Goal: Use online tool/utility: Utilize a website feature to perform a specific function

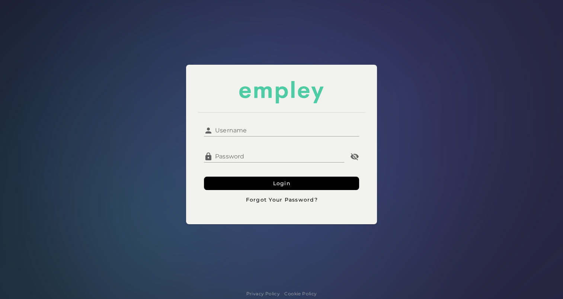
type input "*****"
click at [230, 132] on input "*****" at bounding box center [286, 128] width 146 height 18
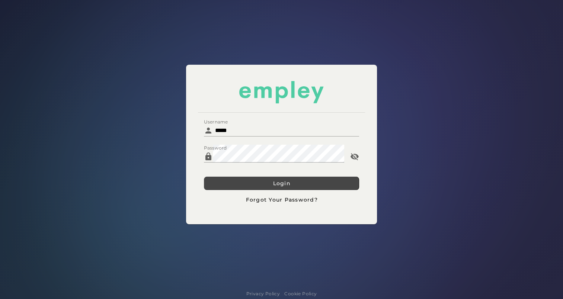
click at [214, 180] on button "Login" at bounding box center [281, 183] width 155 height 13
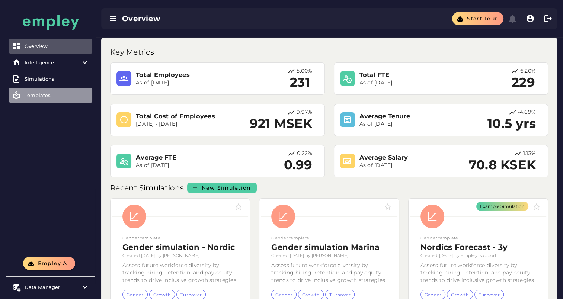
click at [47, 95] on div "Templates" at bounding box center [57, 95] width 65 height 6
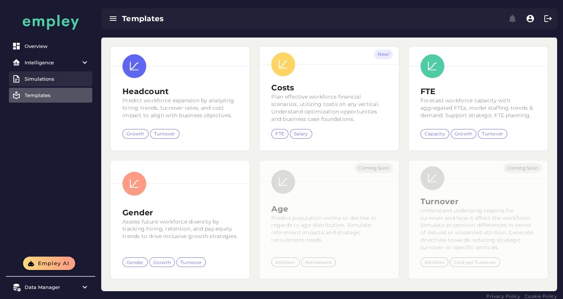
click at [44, 80] on div "Simulations" at bounding box center [57, 79] width 65 height 6
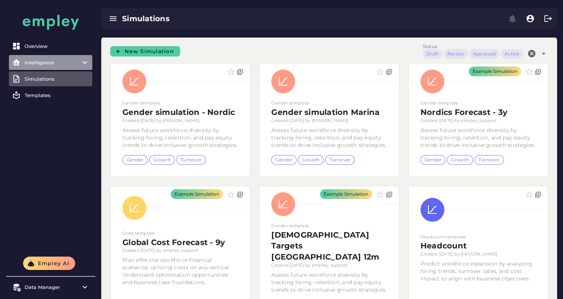
click at [43, 61] on div "Intelligence" at bounding box center [51, 63] width 52 height 6
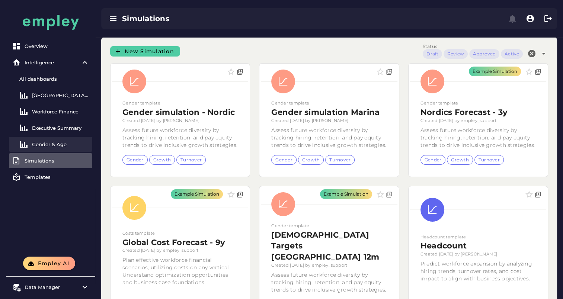
click at [60, 141] on link "Gender & Age" at bounding box center [50, 144] width 83 height 15
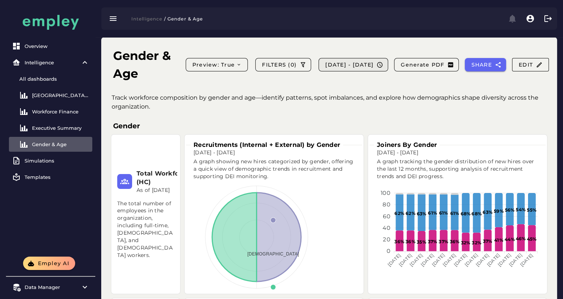
click at [383, 64] on icon "button" at bounding box center [380, 64] width 7 height 7
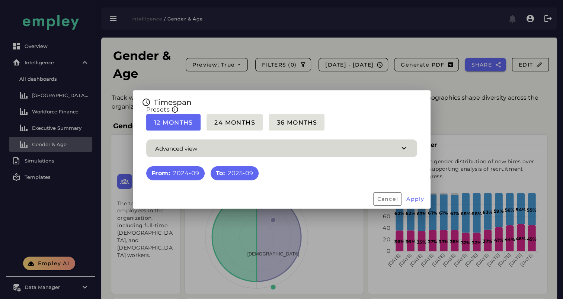
click at [408, 150] on span "button" at bounding box center [281, 149] width 271 height 18
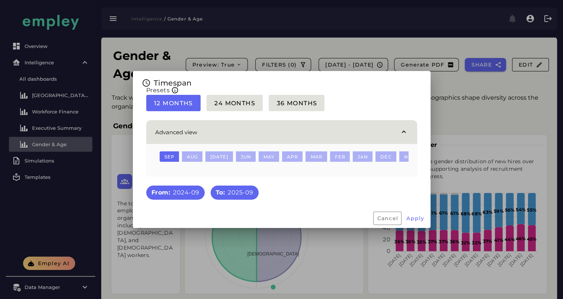
click at [279, 181] on div "Advanced view Sep Aug [DATE] Jun May Apr Mar Feb Jan Dec Nov Oct Sep Aug [DATE]…" at bounding box center [282, 149] width 280 height 66
click at [240, 100] on span "24 Months" at bounding box center [234, 103] width 41 height 7
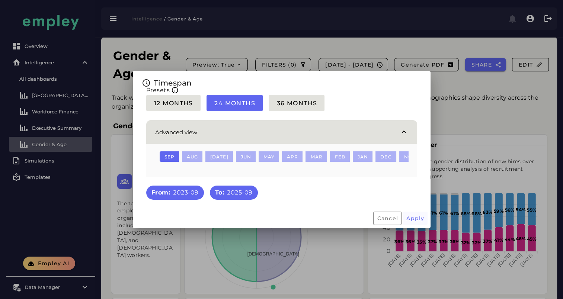
click at [412, 222] on span "Apply" at bounding box center [415, 218] width 19 height 7
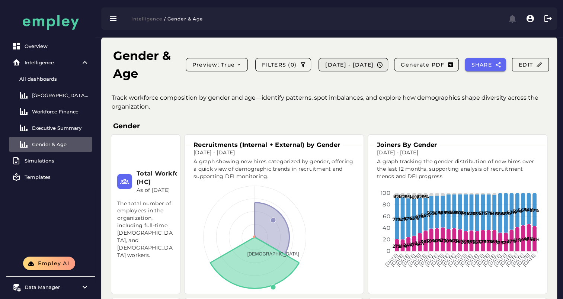
click at [345, 63] on span "[DATE] - [DATE]" at bounding box center [349, 64] width 49 height 7
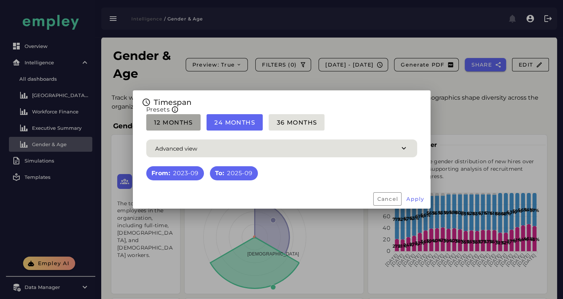
click at [173, 119] on span "12 Months" at bounding box center [173, 122] width 39 height 7
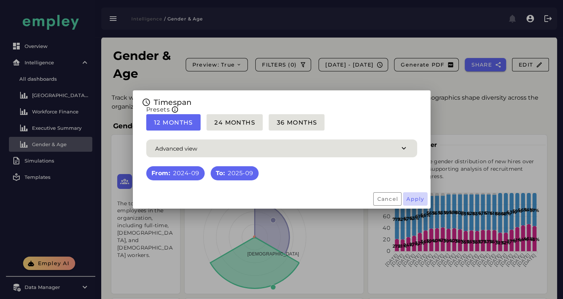
click at [411, 198] on span "Apply" at bounding box center [415, 199] width 19 height 7
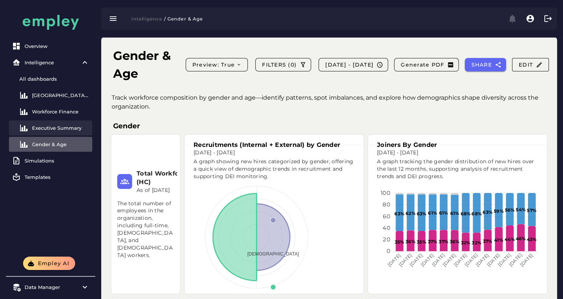
click at [65, 130] on div "Executive Summary" at bounding box center [60, 128] width 57 height 6
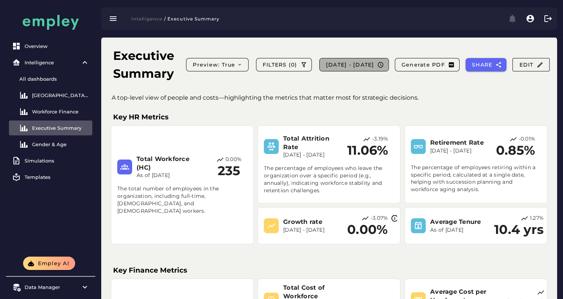
click at [374, 66] on span "[DATE] - [DATE]" at bounding box center [350, 64] width 49 height 7
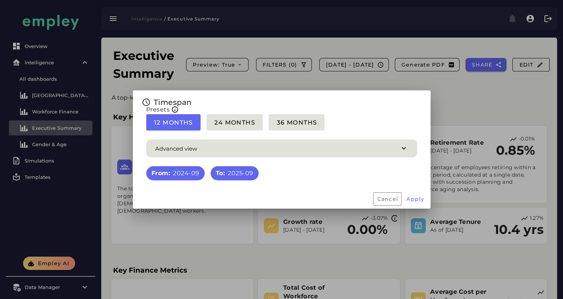
click at [187, 177] on div "From: 2024-09" at bounding box center [175, 173] width 48 height 9
click at [182, 176] on div "From: 2024-09" at bounding box center [175, 173] width 48 height 9
click at [198, 149] on span "button" at bounding box center [281, 149] width 271 height 18
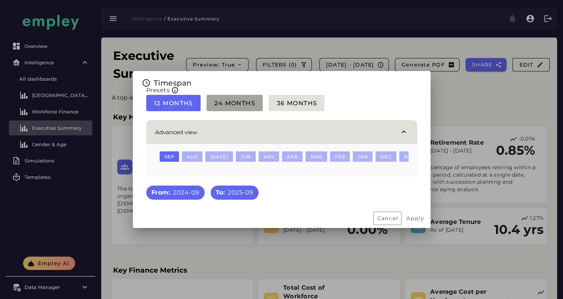
click at [230, 102] on span "24 Months" at bounding box center [234, 103] width 41 height 7
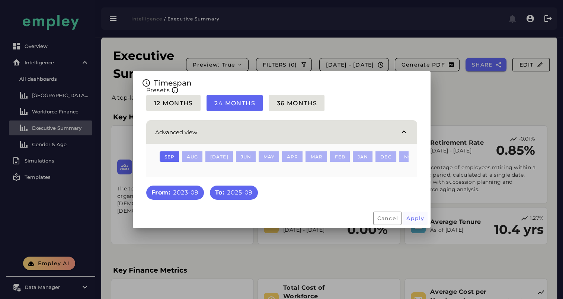
click at [417, 220] on span "Apply" at bounding box center [415, 218] width 19 height 7
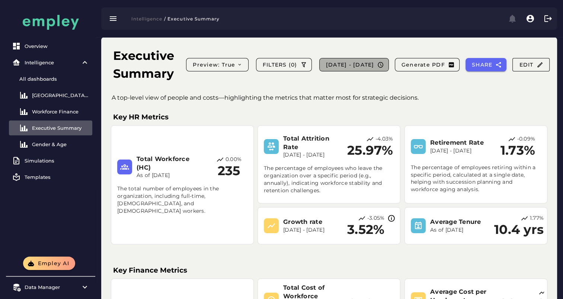
click at [362, 67] on span "[DATE] - [DATE]" at bounding box center [350, 64] width 49 height 7
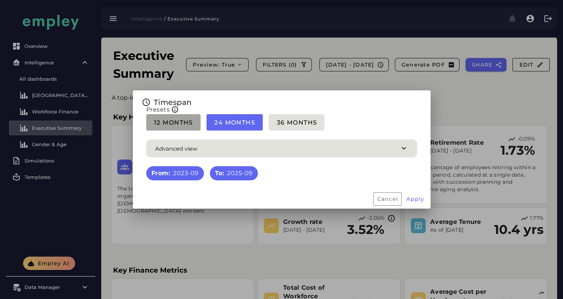
click at [174, 123] on span "12 Months" at bounding box center [173, 122] width 39 height 7
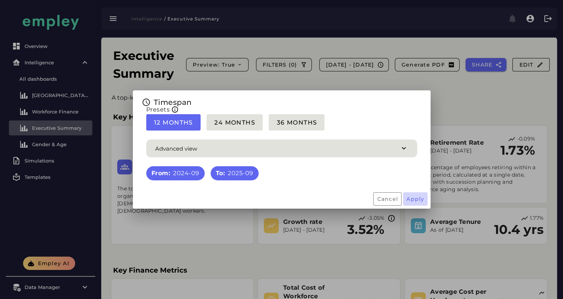
click at [414, 201] on span "Apply" at bounding box center [415, 199] width 19 height 7
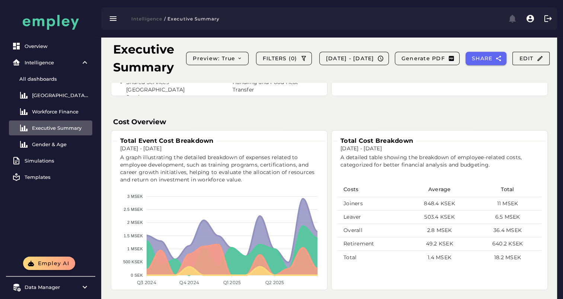
scroll to position [473, 0]
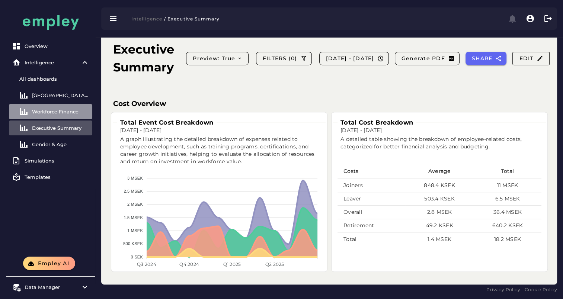
click at [42, 109] on div "Workforce Finance" at bounding box center [60, 112] width 57 height 6
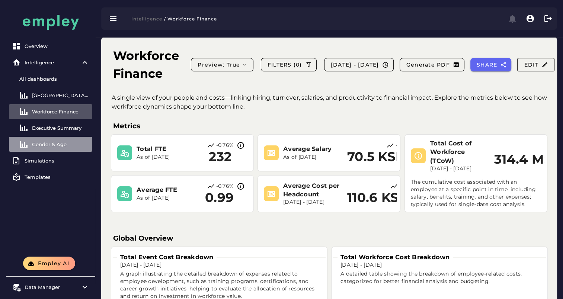
click at [47, 141] on link "Gender & Age" at bounding box center [50, 144] width 83 height 15
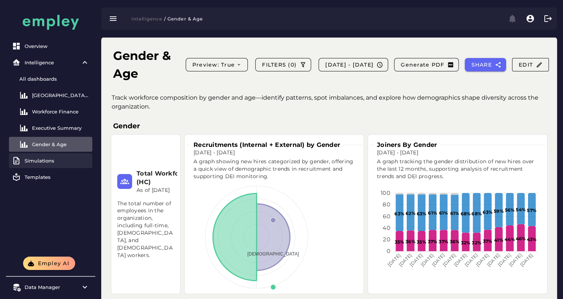
click at [47, 157] on link "Simulations" at bounding box center [50, 160] width 83 height 15
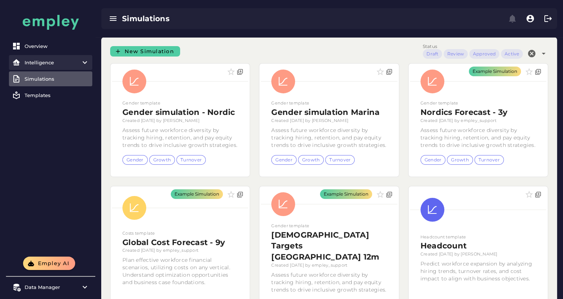
click at [51, 62] on div "Intelligence" at bounding box center [51, 63] width 52 height 6
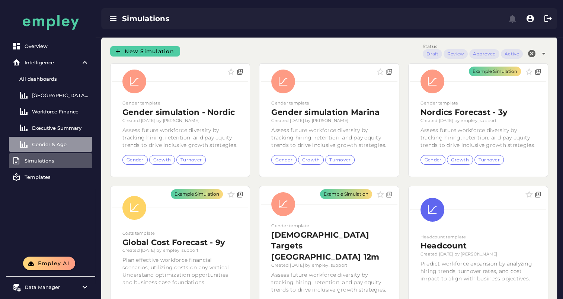
click at [51, 143] on div "Gender & Age" at bounding box center [60, 144] width 57 height 6
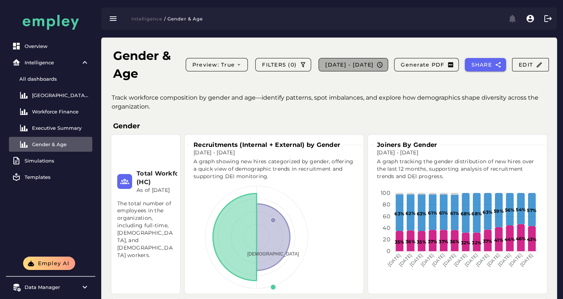
click at [325, 66] on span "[DATE] - [DATE]" at bounding box center [349, 64] width 49 height 7
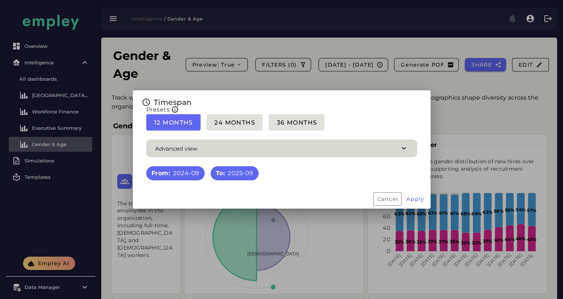
click at [402, 149] on icon "button" at bounding box center [404, 148] width 9 height 9
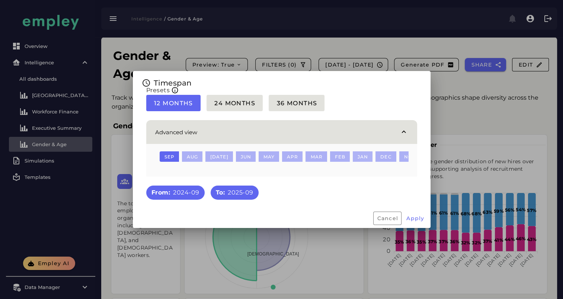
click at [357, 154] on span "Jan" at bounding box center [362, 157] width 11 height 6
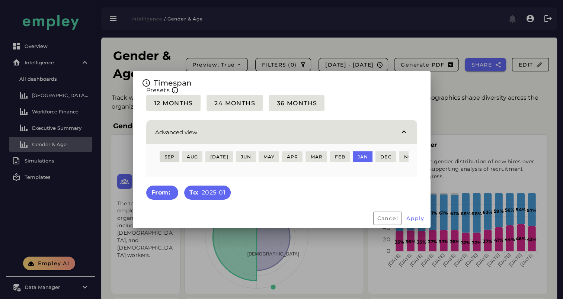
click at [172, 154] on span "Sep" at bounding box center [169, 157] width 10 height 6
click at [164, 195] on b "From:" at bounding box center [160, 192] width 19 height 9
click at [357, 154] on span "Jan" at bounding box center [362, 157] width 11 height 6
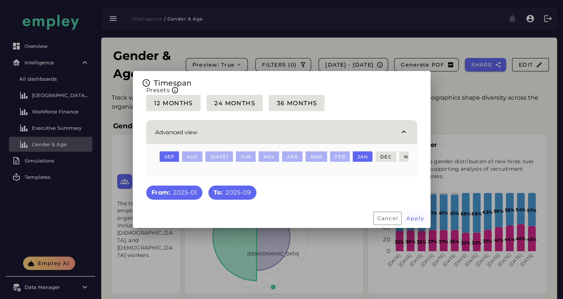
click at [416, 220] on span "Apply" at bounding box center [415, 218] width 19 height 7
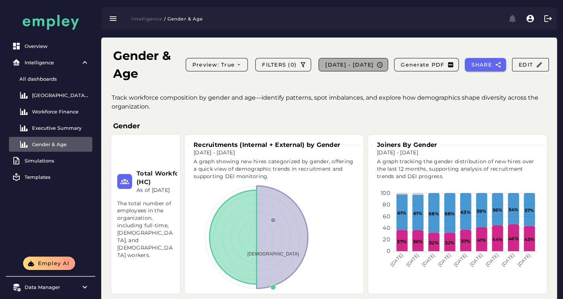
click at [371, 66] on span "[DATE] - [DATE]" at bounding box center [349, 64] width 49 height 7
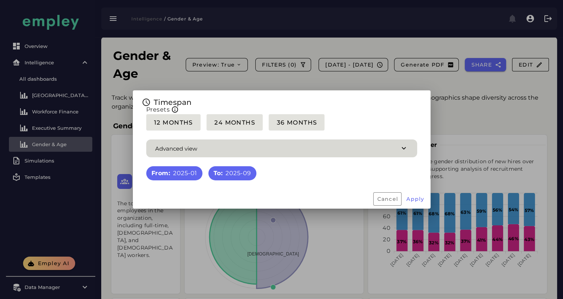
click at [356, 149] on span "button" at bounding box center [281, 149] width 271 height 18
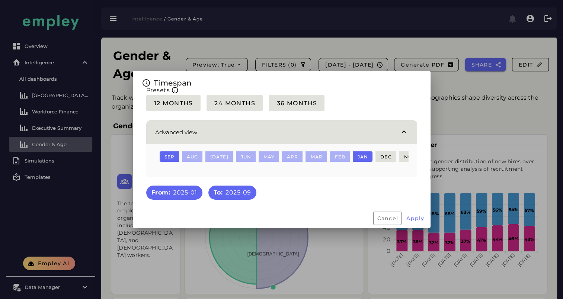
click at [189, 197] on div "From: 2025-01" at bounding box center [174, 192] width 46 height 9
click at [175, 197] on div "From: 2025-01" at bounding box center [174, 192] width 46 height 9
click at [171, 154] on span "Sep" at bounding box center [169, 157] width 10 height 6
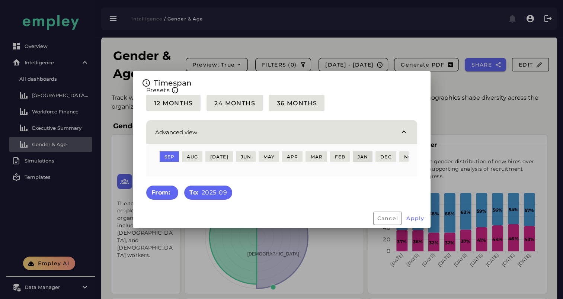
click at [357, 156] on span "Jan" at bounding box center [362, 157] width 11 height 6
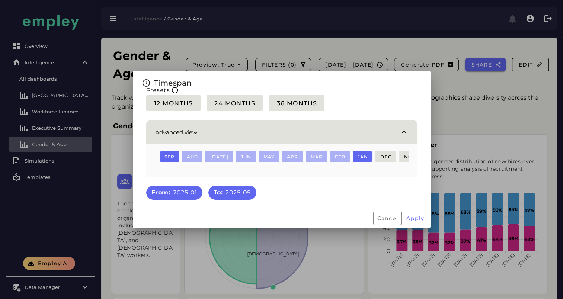
click at [175, 194] on div "From: 2025-01" at bounding box center [174, 192] width 46 height 9
click at [242, 195] on div "To: 2025-09" at bounding box center [233, 192] width 38 height 9
click at [418, 222] on span "Apply" at bounding box center [415, 218] width 19 height 7
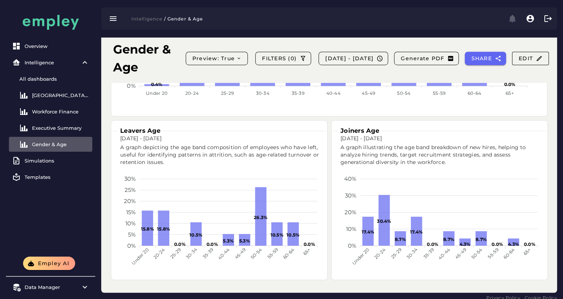
scroll to position [544, 0]
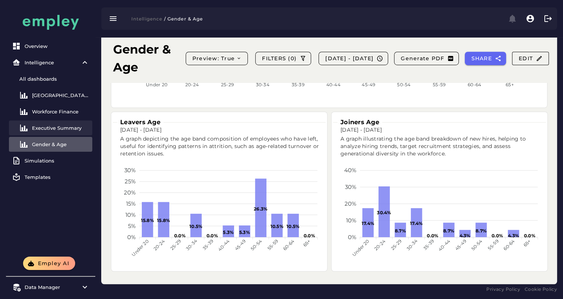
click at [52, 129] on div "Executive Summary" at bounding box center [60, 128] width 57 height 6
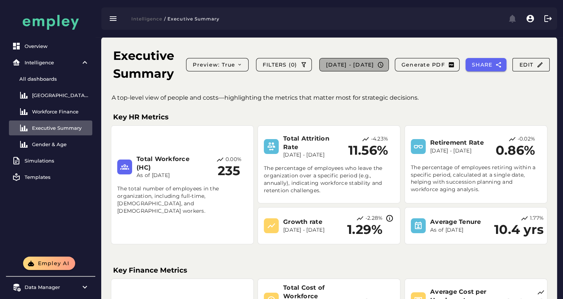
click at [366, 64] on span "[DATE] - [DATE]" at bounding box center [350, 64] width 49 height 7
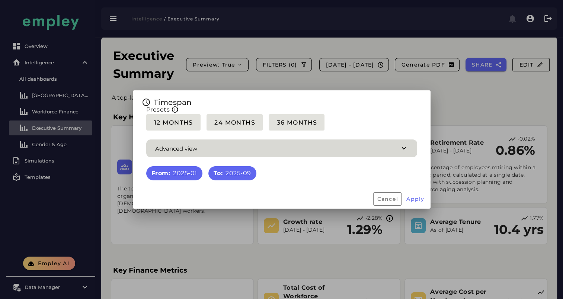
click at [223, 147] on span "button" at bounding box center [281, 149] width 271 height 18
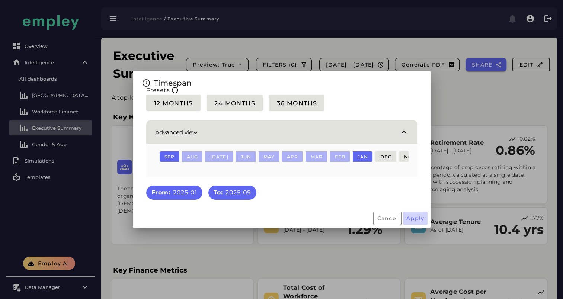
click at [420, 222] on span "Apply" at bounding box center [415, 218] width 19 height 7
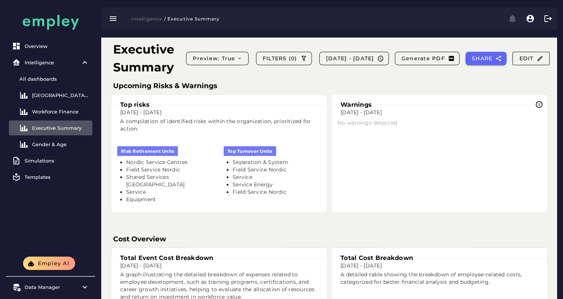
scroll to position [325, 0]
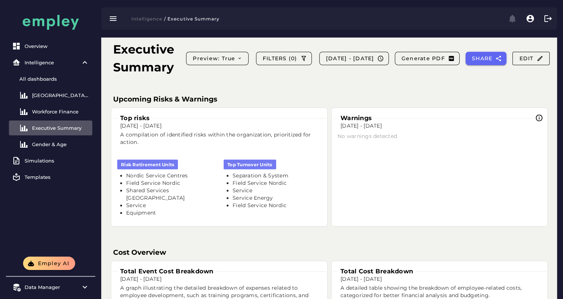
click at [182, 176] on li "Nordic Service Centres" at bounding box center [170, 175] width 89 height 7
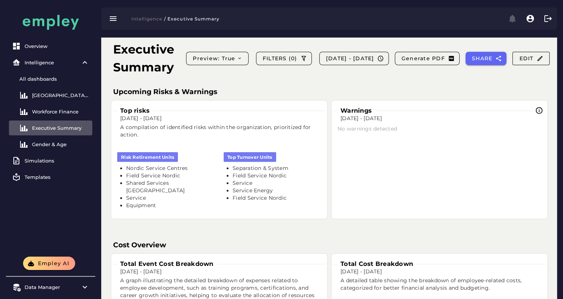
scroll to position [335, 0]
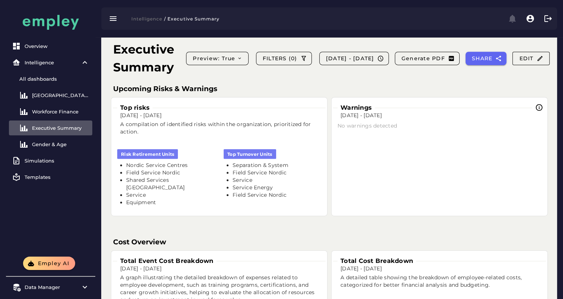
click at [176, 165] on li "Nordic Service Centres" at bounding box center [170, 165] width 89 height 7
click at [273, 165] on li "Separation & System" at bounding box center [277, 165] width 89 height 7
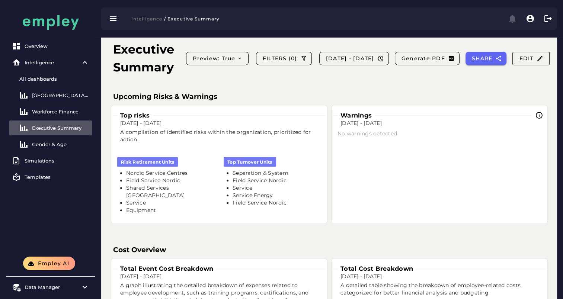
scroll to position [325, 0]
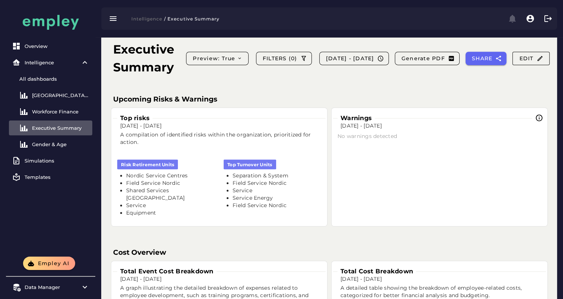
click at [177, 176] on li "Nordic Service Centres" at bounding box center [170, 175] width 89 height 7
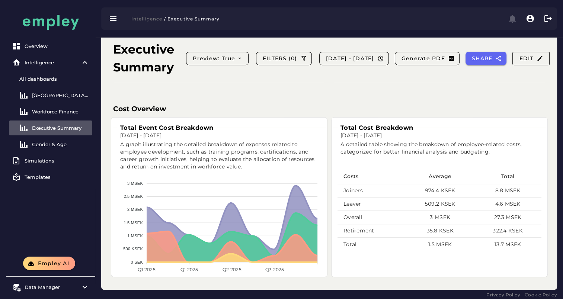
scroll to position [473, 0]
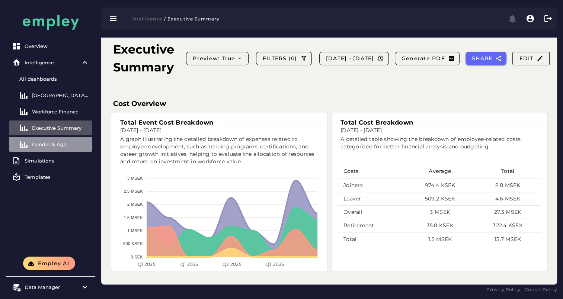
click at [54, 146] on div "Gender & Age" at bounding box center [60, 144] width 57 height 6
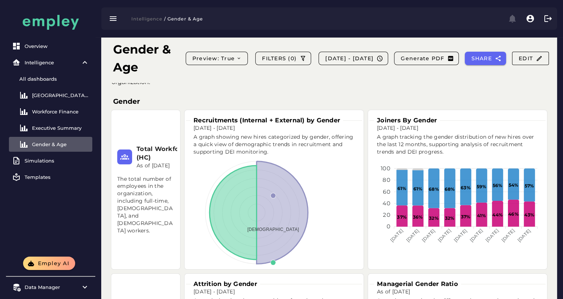
scroll to position [23, 0]
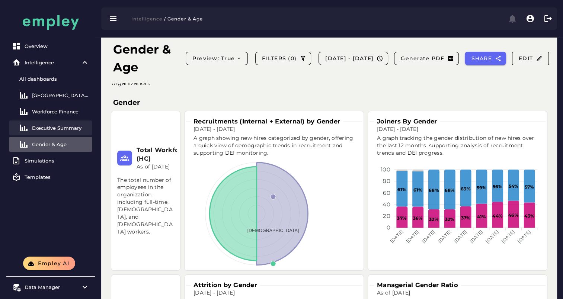
click at [68, 128] on div "Executive Summary" at bounding box center [60, 128] width 57 height 6
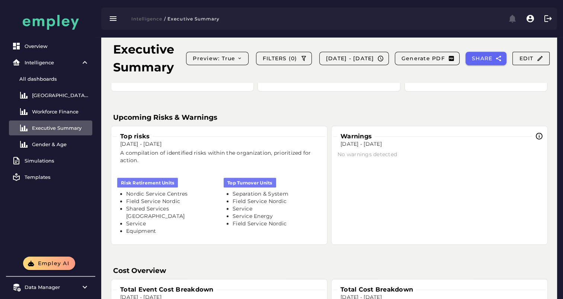
scroll to position [298, 0]
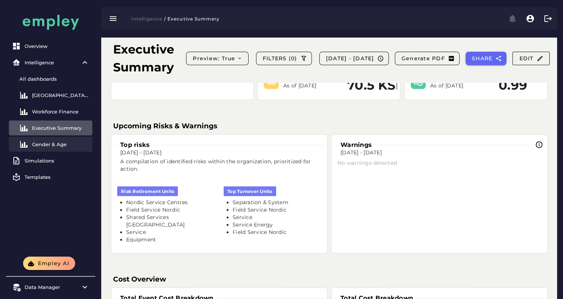
click at [47, 142] on div "Gender & Age" at bounding box center [60, 144] width 57 height 6
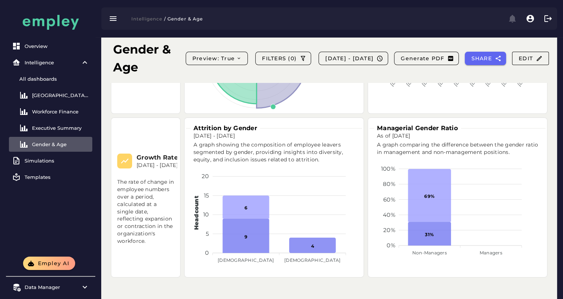
scroll to position [172, 0]
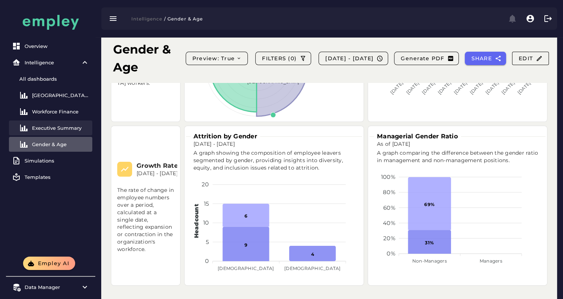
click at [41, 129] on div "Executive Summary" at bounding box center [60, 128] width 57 height 6
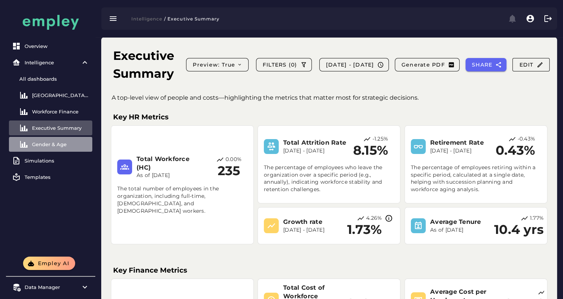
click at [49, 142] on div "Gender & Age" at bounding box center [60, 144] width 57 height 6
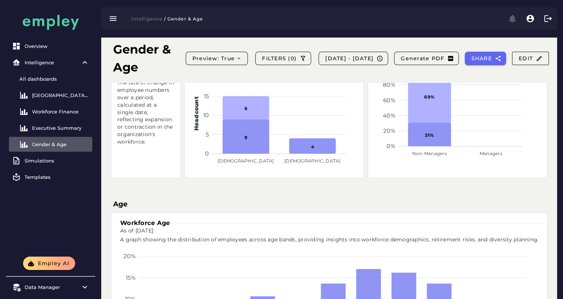
scroll to position [298, 0]
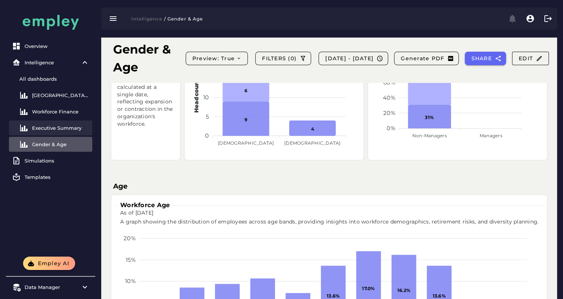
click at [70, 127] on div "Executive Summary" at bounding box center [60, 128] width 57 height 6
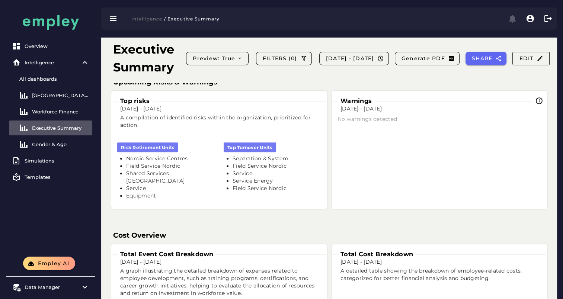
scroll to position [298, 0]
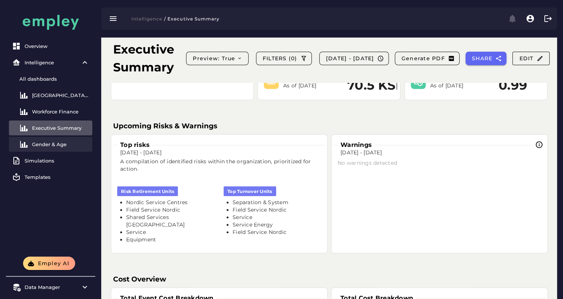
click at [46, 145] on div "Gender & Age" at bounding box center [60, 144] width 57 height 6
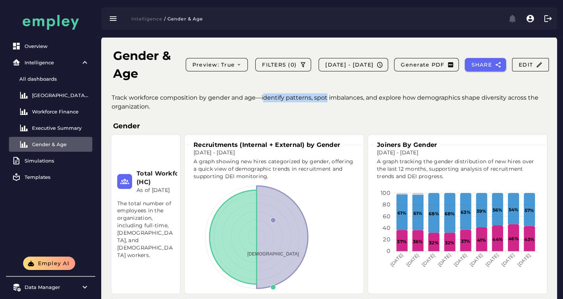
drag, startPoint x: 264, startPoint y: 97, endPoint x: 326, endPoint y: 98, distance: 61.8
click at [326, 98] on p "Track workforce composition by gender and age—identify patterns, spot imbalance…" at bounding box center [335, 102] width 447 height 18
click at [262, 100] on p "Track workforce composition by gender and age—identify patterns, spot imbalance…" at bounding box center [335, 102] width 447 height 18
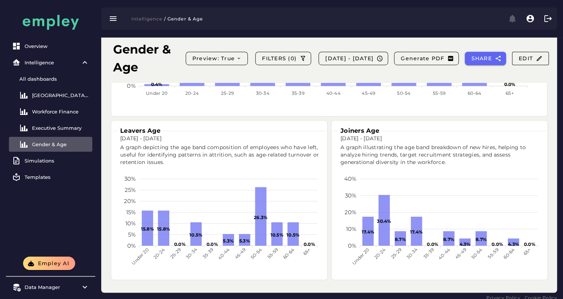
scroll to position [544, 0]
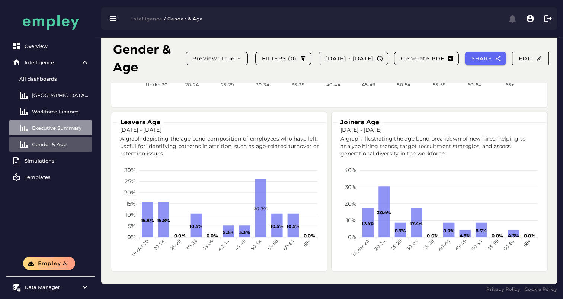
click at [48, 130] on div "Executive Summary" at bounding box center [60, 128] width 57 height 6
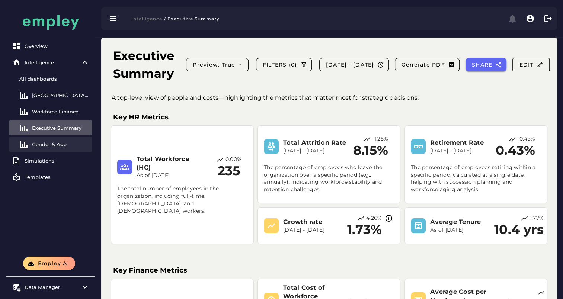
click at [49, 144] on div "Gender & Age" at bounding box center [60, 144] width 57 height 6
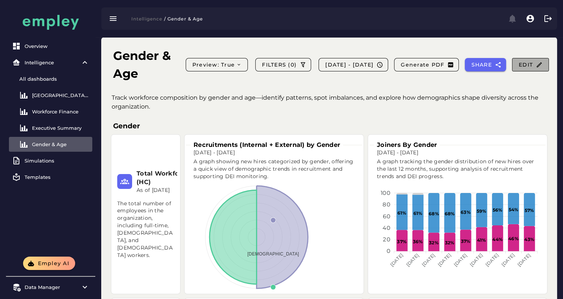
click at [534, 68] on span "Edit" at bounding box center [530, 64] width 24 height 7
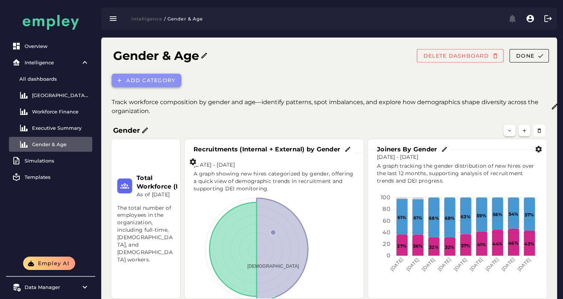
click at [147, 79] on span "Add category" at bounding box center [150, 80] width 49 height 7
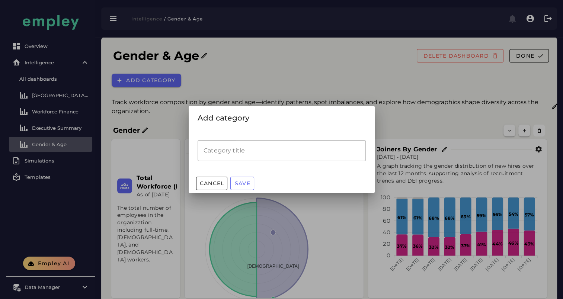
click at [247, 147] on input "Category title" at bounding box center [282, 150] width 168 height 21
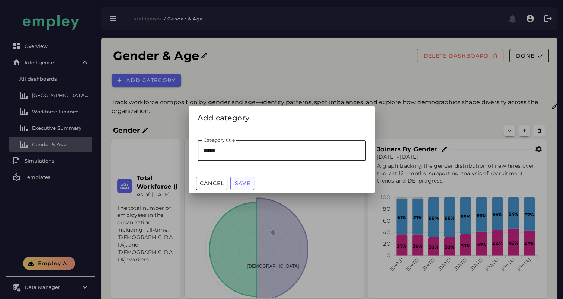
type input "*****"
click at [246, 182] on span "Save" at bounding box center [242, 183] width 16 height 7
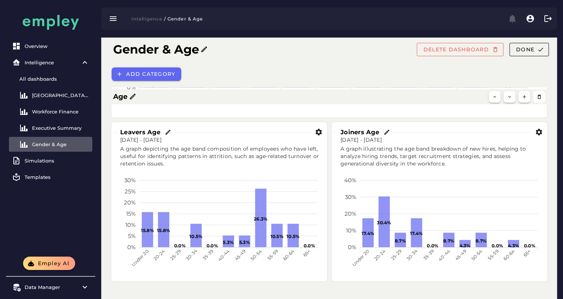
scroll to position [585, 0]
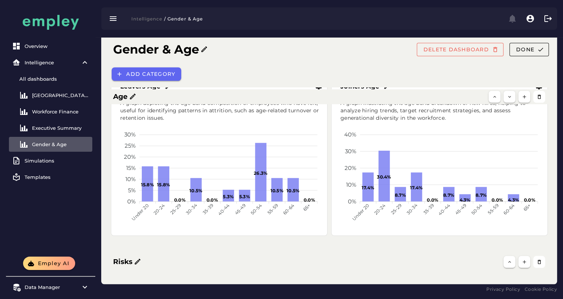
click at [136, 263] on icon at bounding box center [137, 261] width 7 height 7
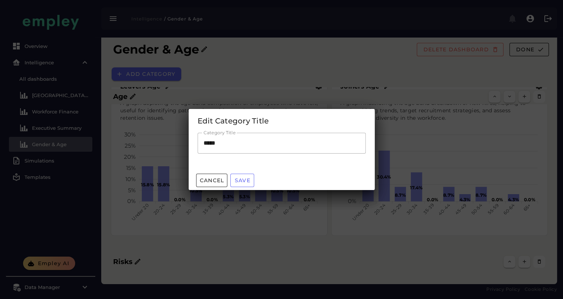
scroll to position [0, 0]
click at [205, 178] on span "Cancel" at bounding box center [211, 180] width 25 height 7
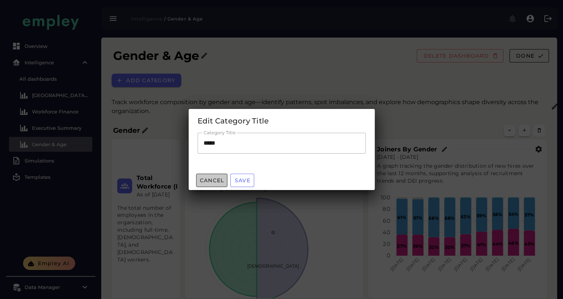
scroll to position [585, 0]
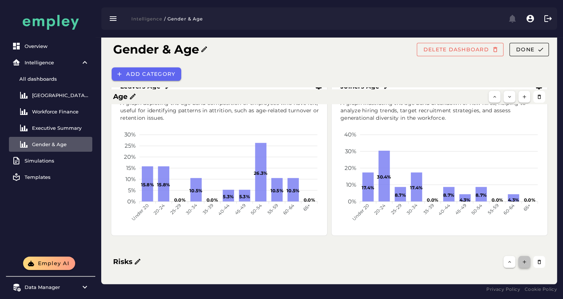
click at [523, 263] on icon "button" at bounding box center [525, 262] width 6 height 6
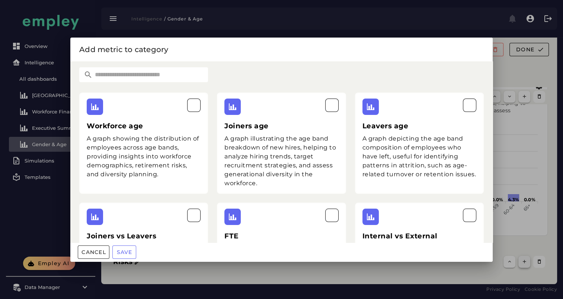
scroll to position [0, 0]
click at [182, 79] on input "text" at bounding box center [150, 74] width 115 height 15
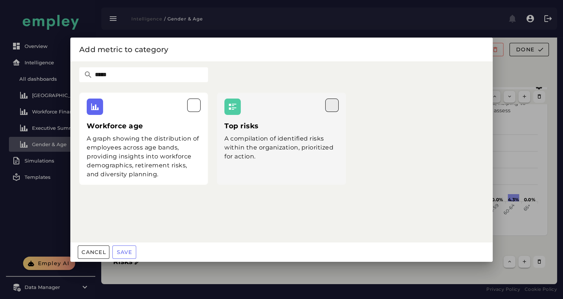
type input "*****"
click at [332, 108] on icon "button" at bounding box center [332, 105] width 9 height 9
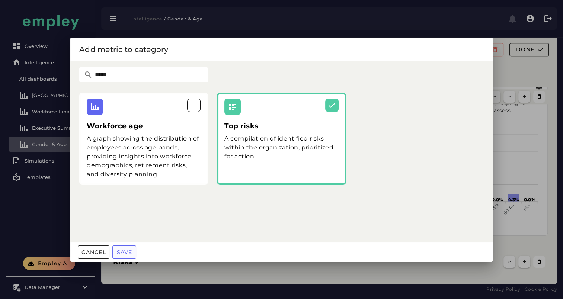
click at [123, 256] on button "Save" at bounding box center [124, 252] width 24 height 13
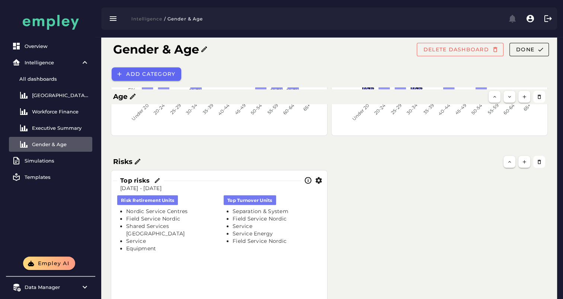
scroll to position [668, 0]
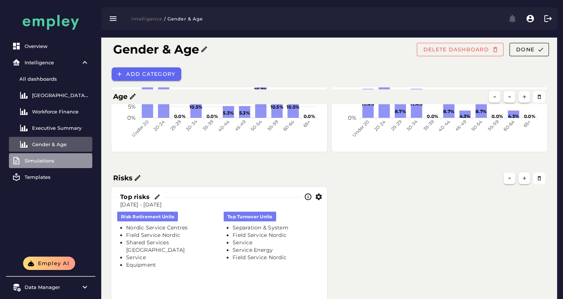
click at [45, 161] on div "Simulations" at bounding box center [57, 161] width 65 height 6
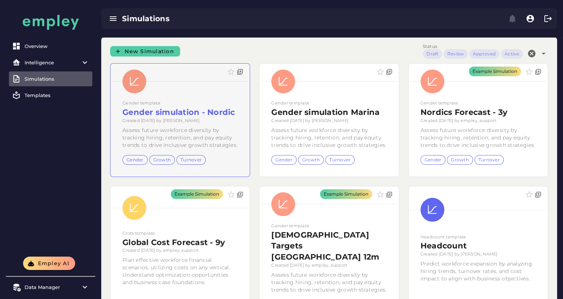
click at [178, 114] on div at bounding box center [180, 120] width 139 height 113
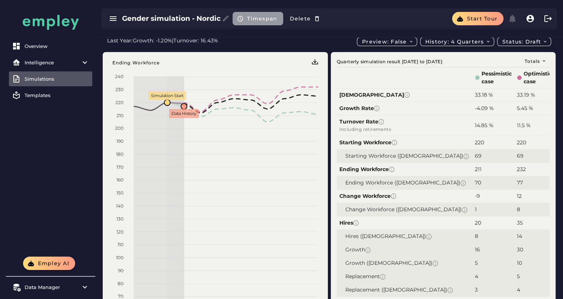
click at [257, 17] on span "Timespan" at bounding box center [262, 18] width 31 height 7
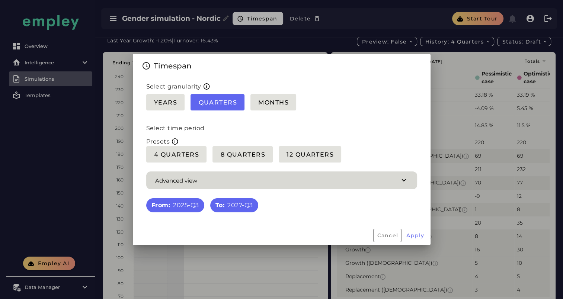
click at [355, 183] on span "button" at bounding box center [281, 181] width 271 height 18
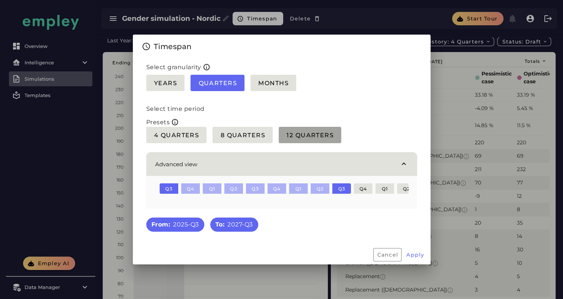
click at [317, 134] on span "12 Quarters" at bounding box center [310, 135] width 48 height 7
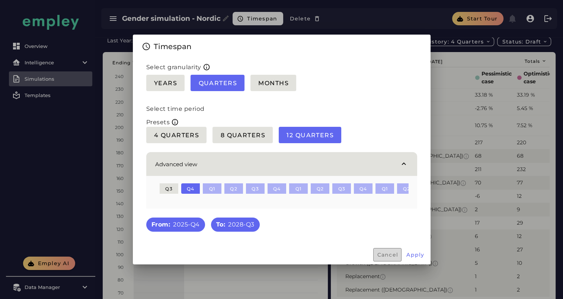
click at [383, 257] on span "Cancel" at bounding box center [388, 255] width 22 height 7
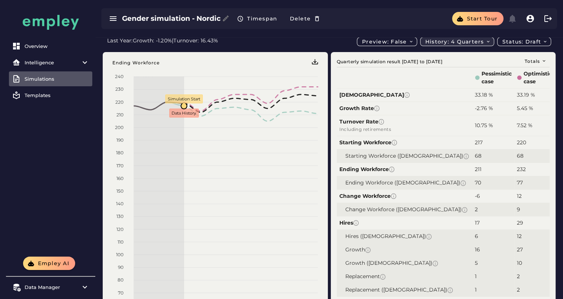
click at [488, 41] on icon "button" at bounding box center [488, 41] width 5 height 5
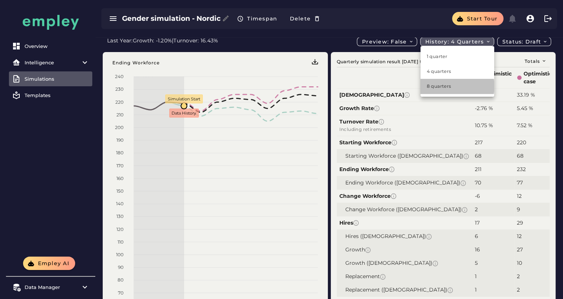
click at [448, 88] on div "8 quarters" at bounding box center [456, 86] width 61 height 7
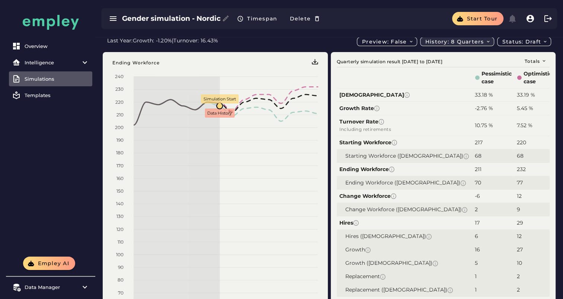
click at [488, 42] on icon "button" at bounding box center [488, 41] width 5 height 5
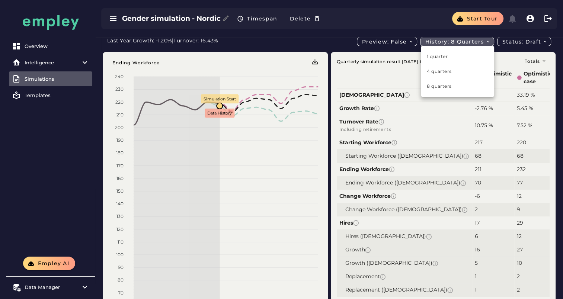
click at [282, 43] on div "Last Year: Growth: -1.20% | Turnover: 16.43% Preview: false History: 8 quarters…" at bounding box center [329, 41] width 444 height 9
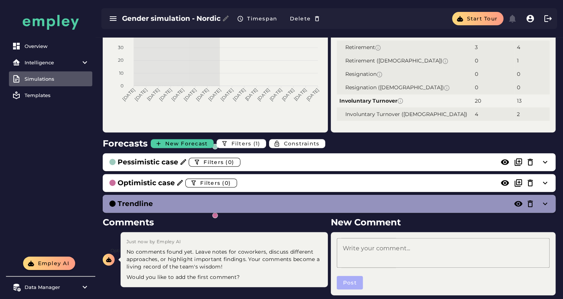
scroll to position [298, 0]
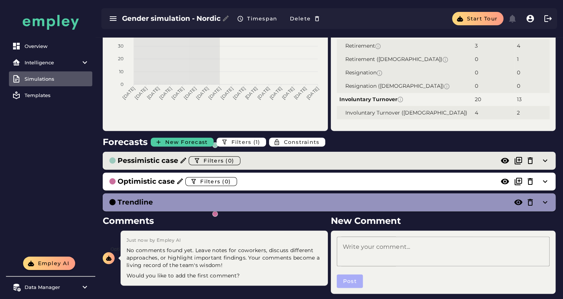
click at [146, 160] on h3 "Pessimistic case" at bounding box center [148, 161] width 61 height 10
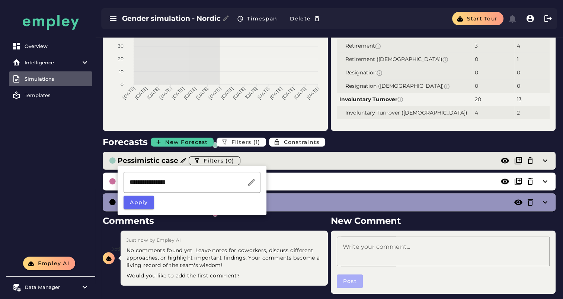
click at [290, 164] on div "Pessimistic case Filters (0)" at bounding box center [322, 161] width 426 height 12
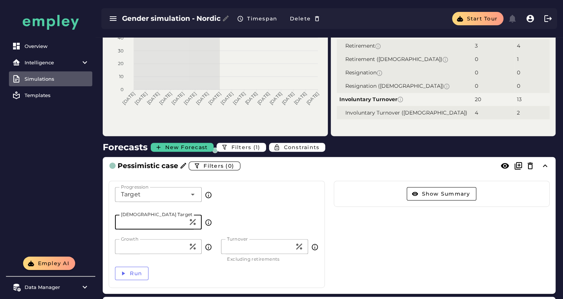
click at [148, 221] on input "**" at bounding box center [151, 222] width 73 height 15
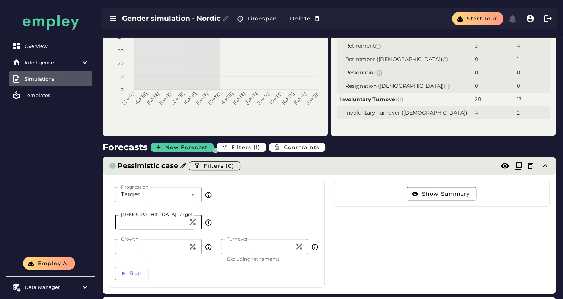
type input "**"
click at [287, 167] on div "Pessimistic case Filters (0)" at bounding box center [322, 166] width 426 height 12
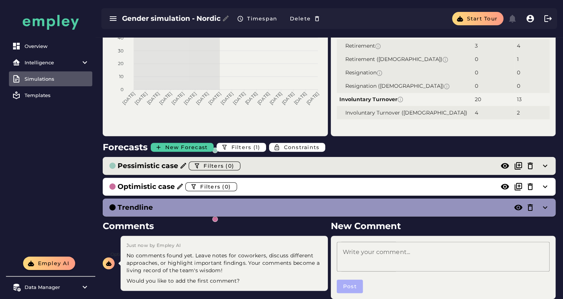
click at [297, 169] on div "Pessimistic case Filters (0)" at bounding box center [322, 166] width 426 height 12
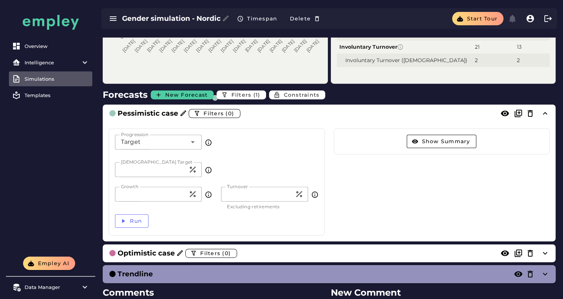
scroll to position [372, 0]
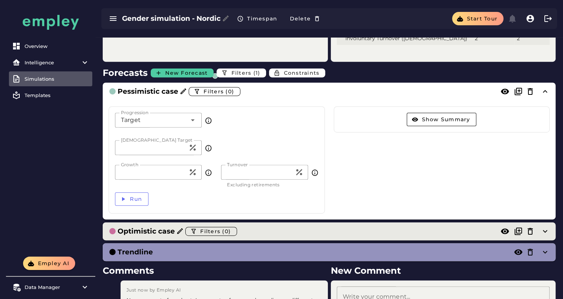
click at [296, 233] on div "Optimistic case Filters (0)" at bounding box center [322, 232] width 426 height 12
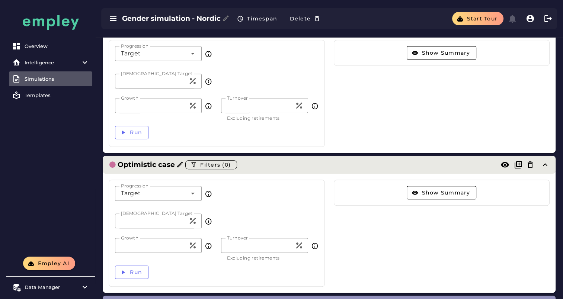
scroll to position [447, 0]
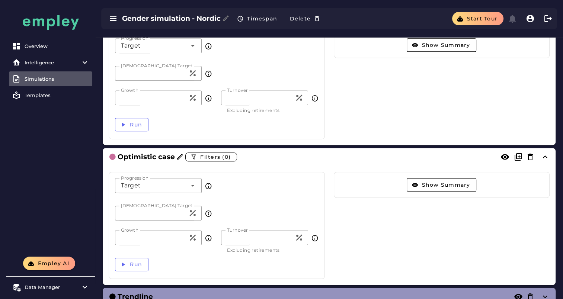
click at [134, 219] on input "**" at bounding box center [151, 213] width 73 height 15
type input "**"
click at [348, 236] on div "Show Summary" at bounding box center [441, 225] width 225 height 116
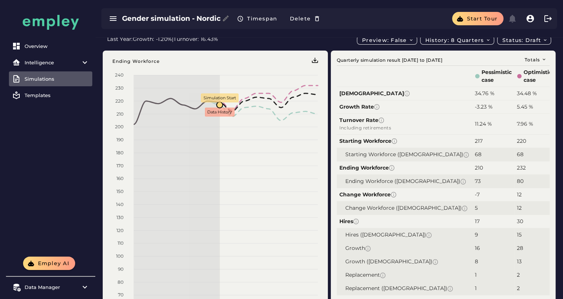
scroll to position [0, 0]
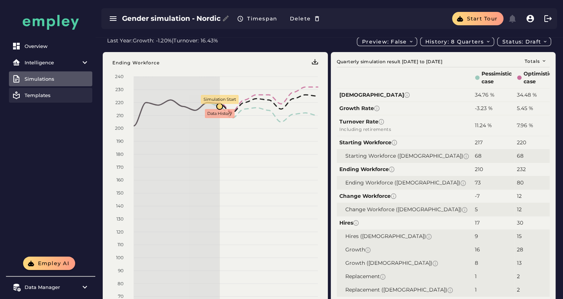
click at [43, 96] on div "Templates" at bounding box center [57, 95] width 65 height 6
